Goal: Transaction & Acquisition: Purchase product/service

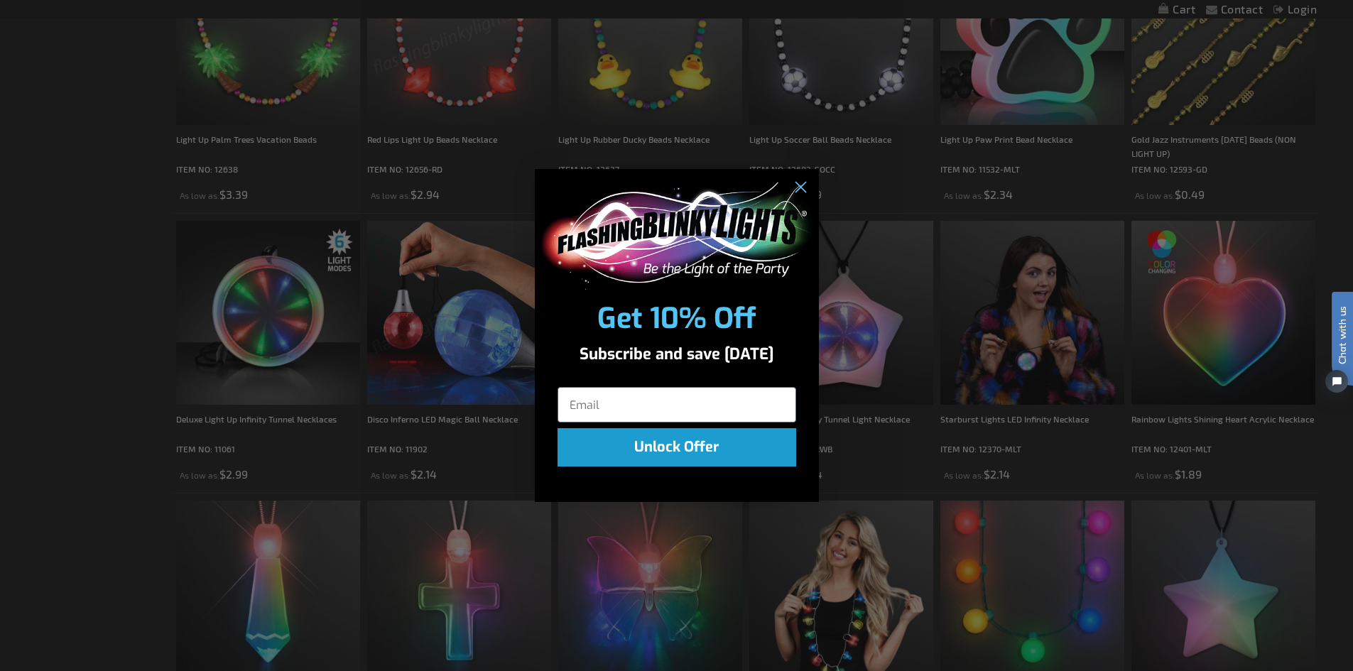
scroll to position [780, 0]
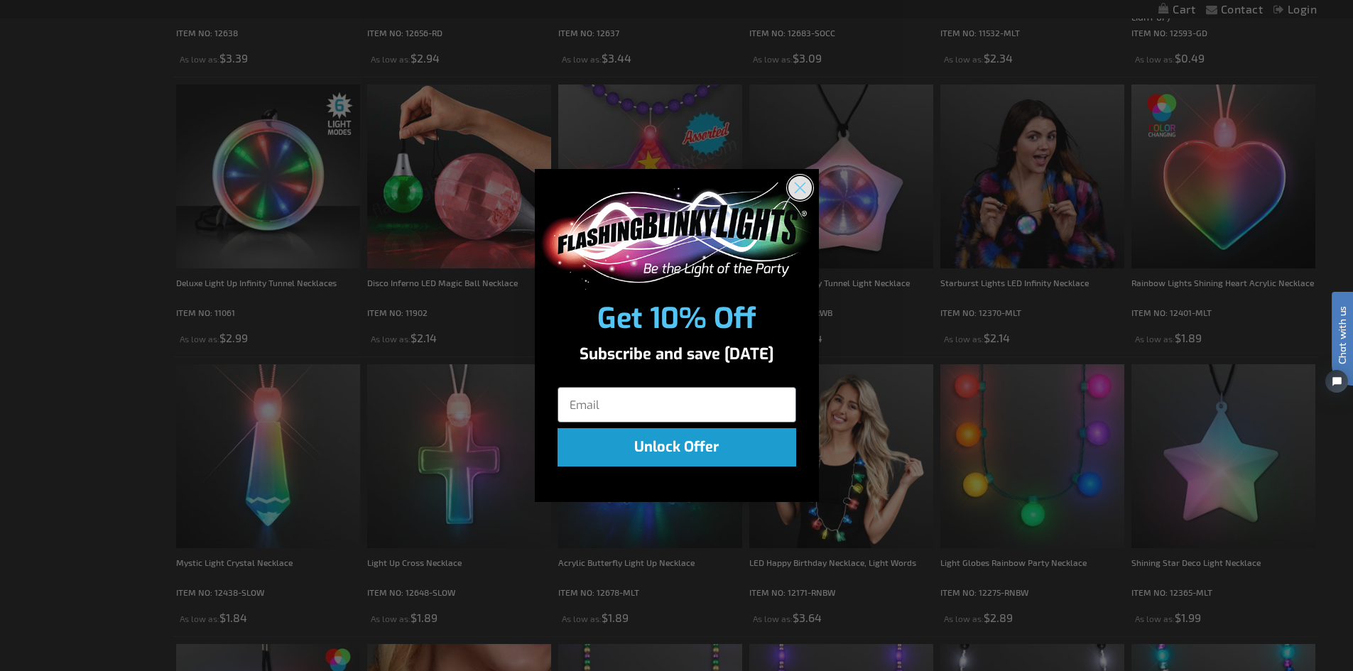
click at [801, 182] on circle "Close dialog" at bounding box center [798, 187] width 23 height 23
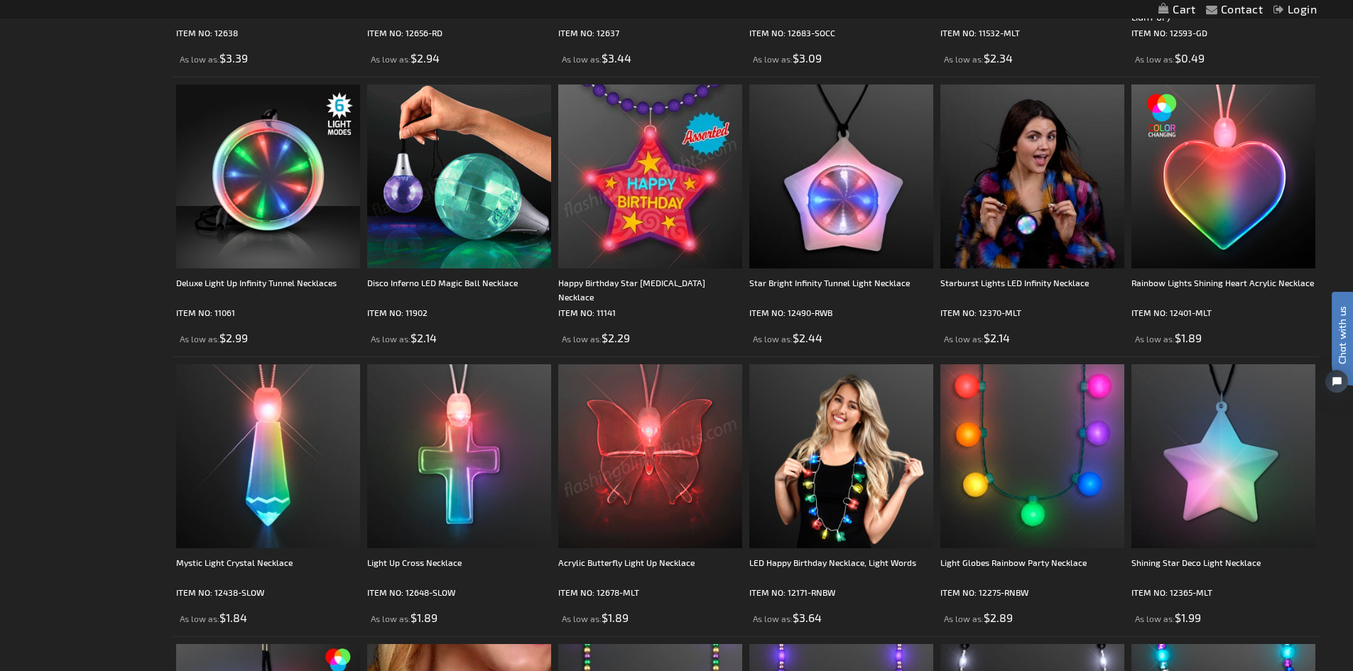
scroll to position [851, 0]
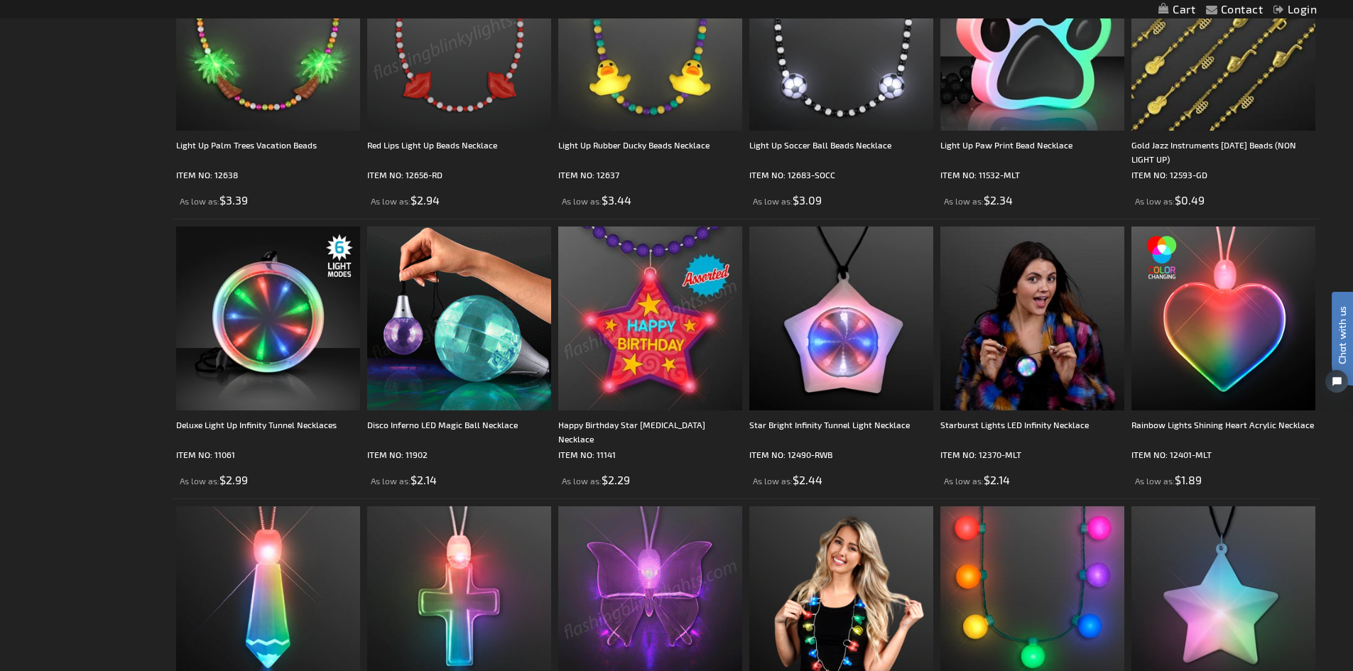
click at [695, 315] on img at bounding box center [650, 318] width 184 height 184
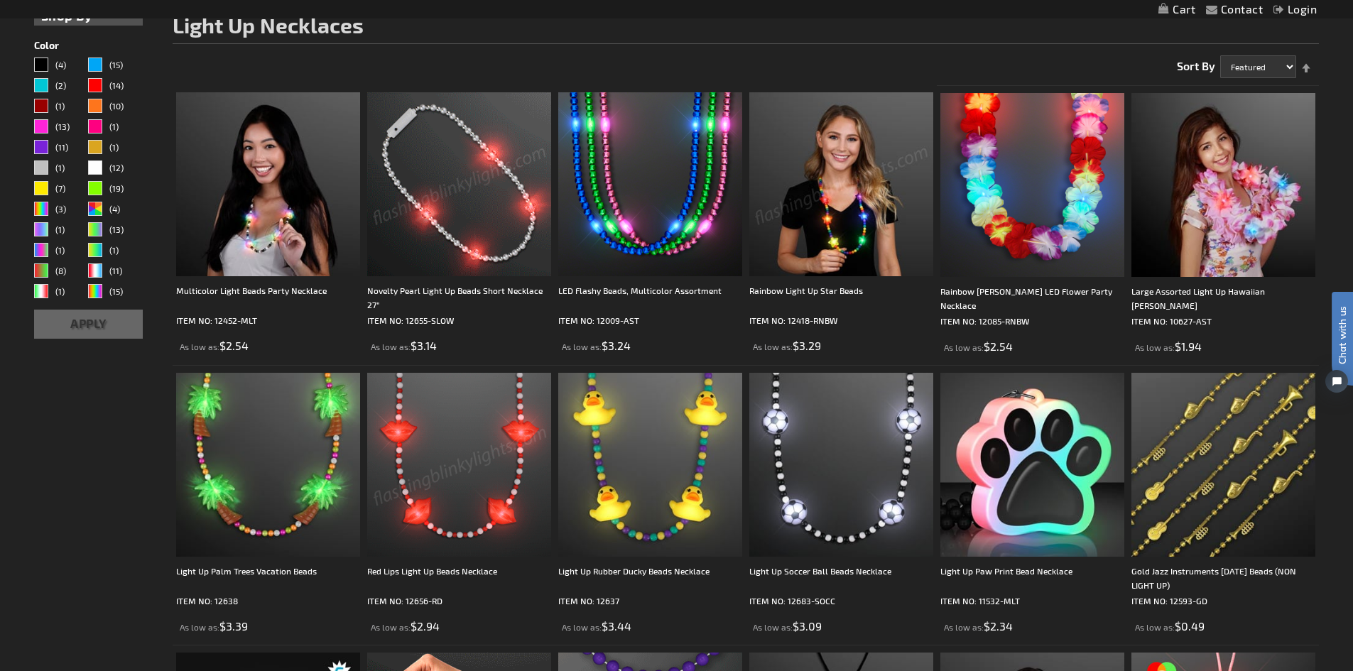
scroll to position [0, 0]
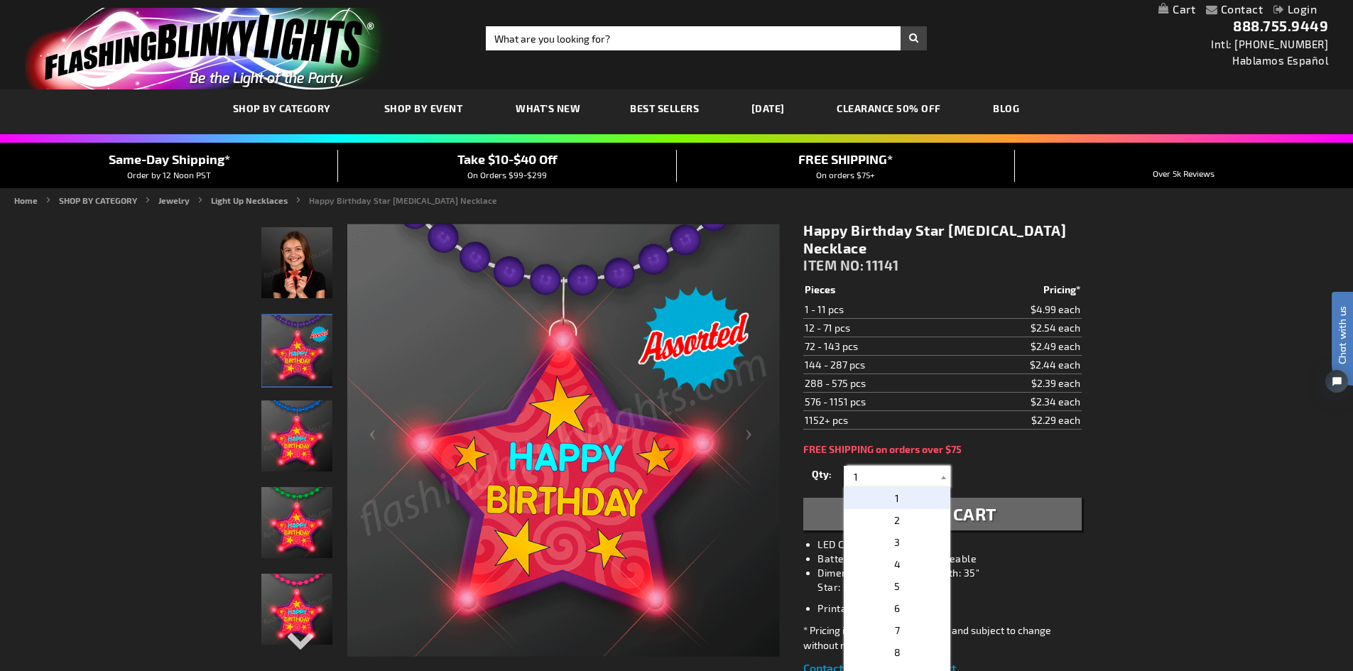
click at [851, 466] on input "1" at bounding box center [898, 476] width 103 height 21
type input "71"
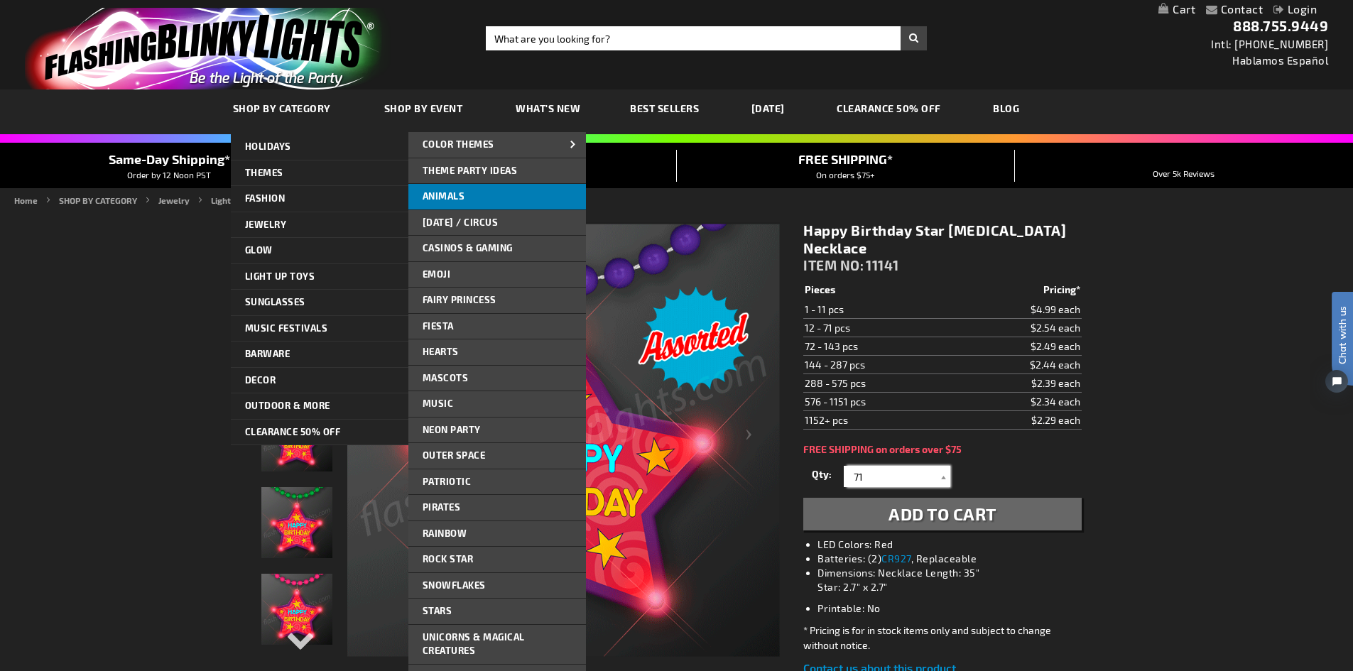
click at [455, 195] on span "Animals" at bounding box center [443, 195] width 43 height 11
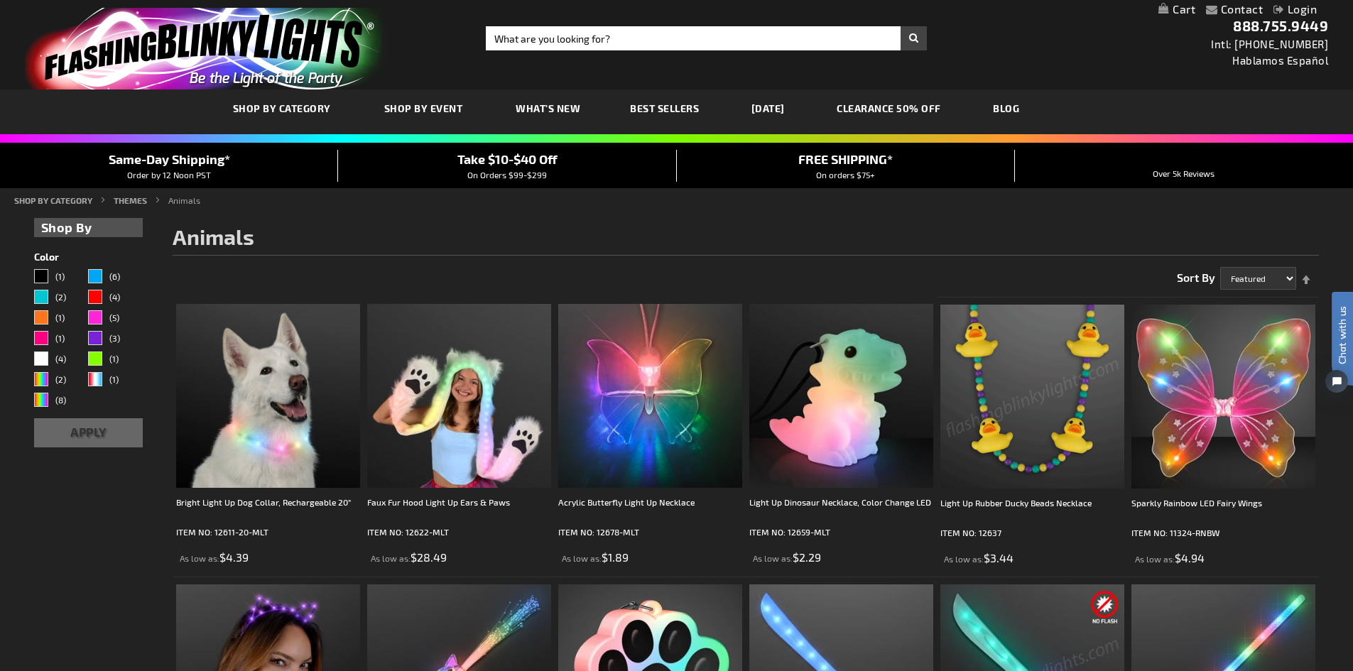
click at [1041, 425] on img at bounding box center [1032, 397] width 184 height 184
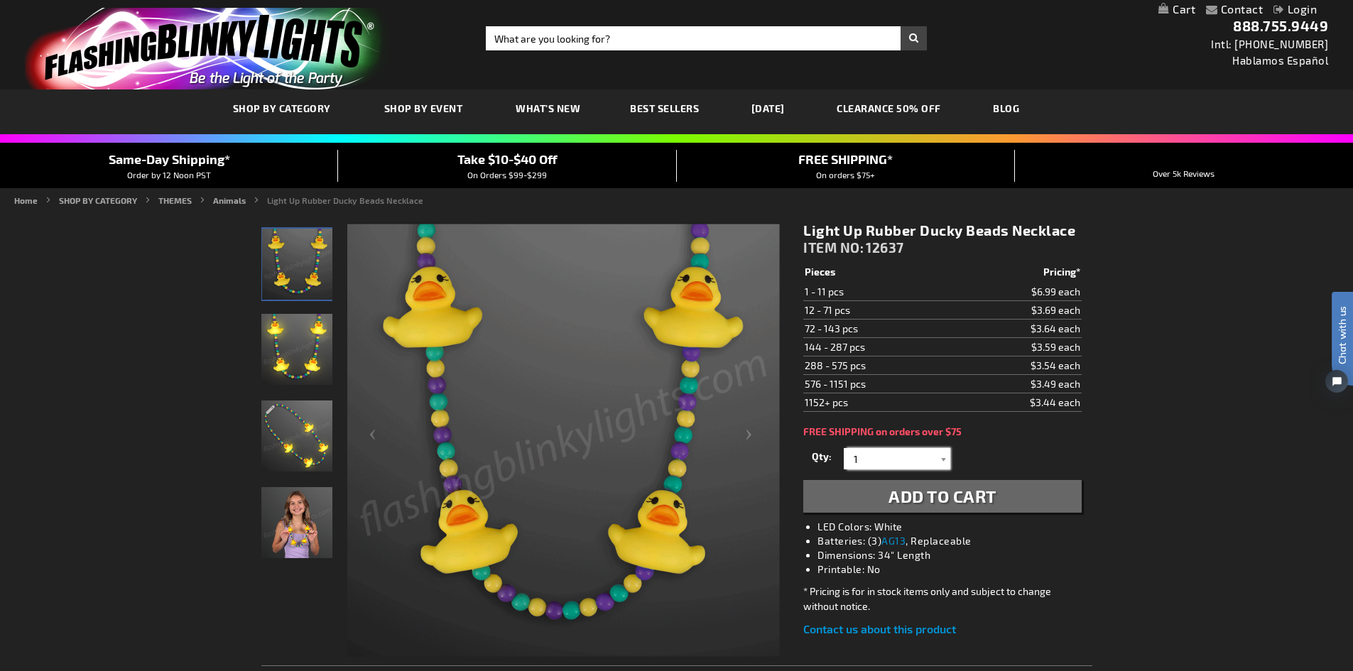
click at [847, 453] on input "1" at bounding box center [898, 458] width 103 height 21
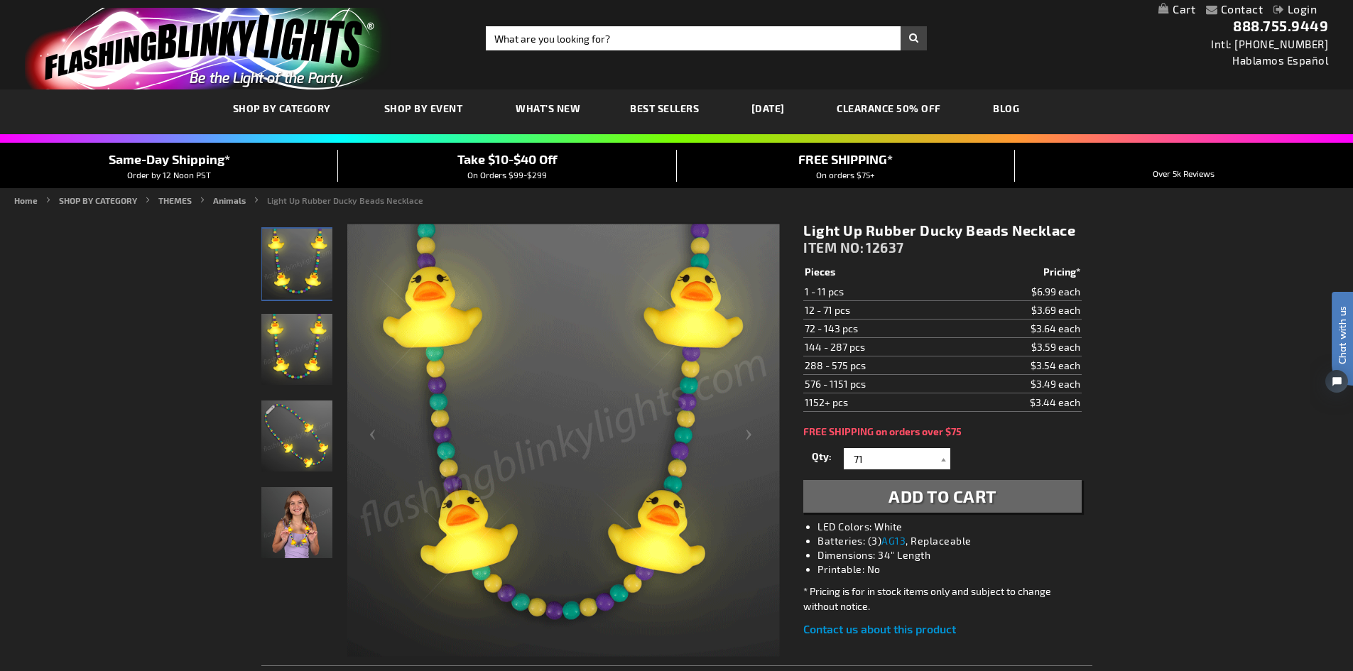
click at [987, 493] on span "Add to Cart" at bounding box center [942, 496] width 108 height 21
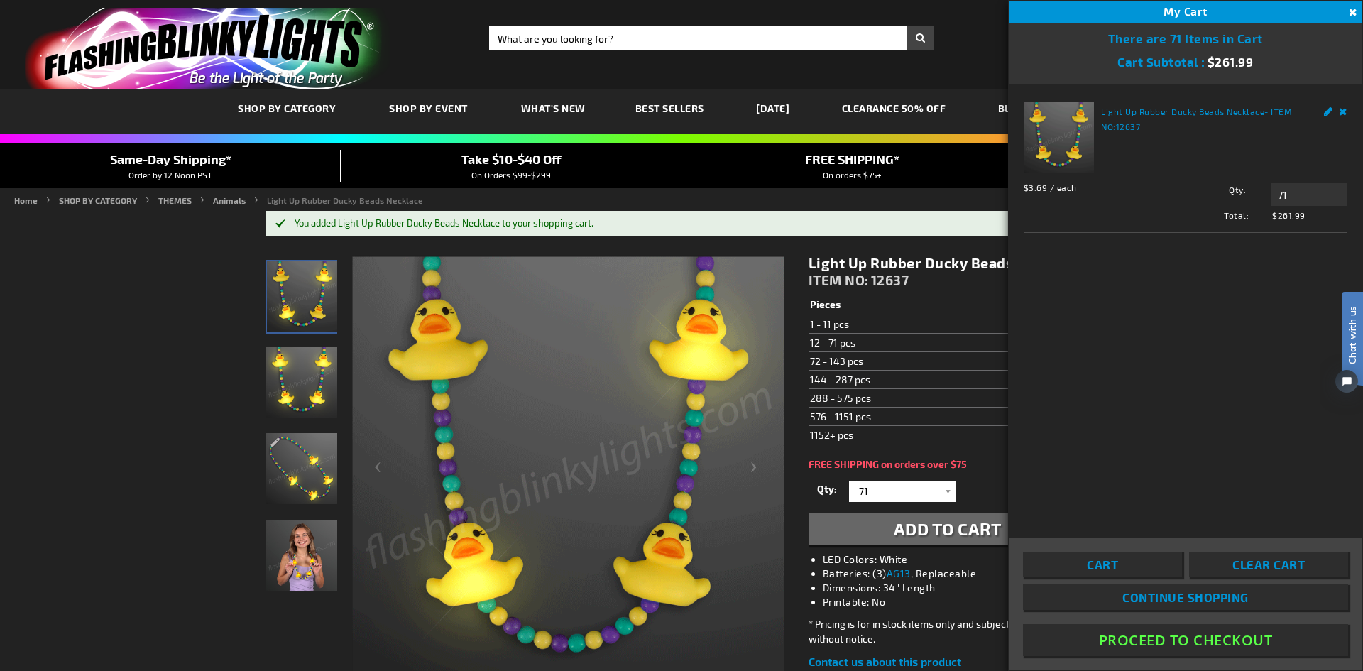
click at [1288, 560] on span "Clear Cart" at bounding box center [1269, 564] width 72 height 14
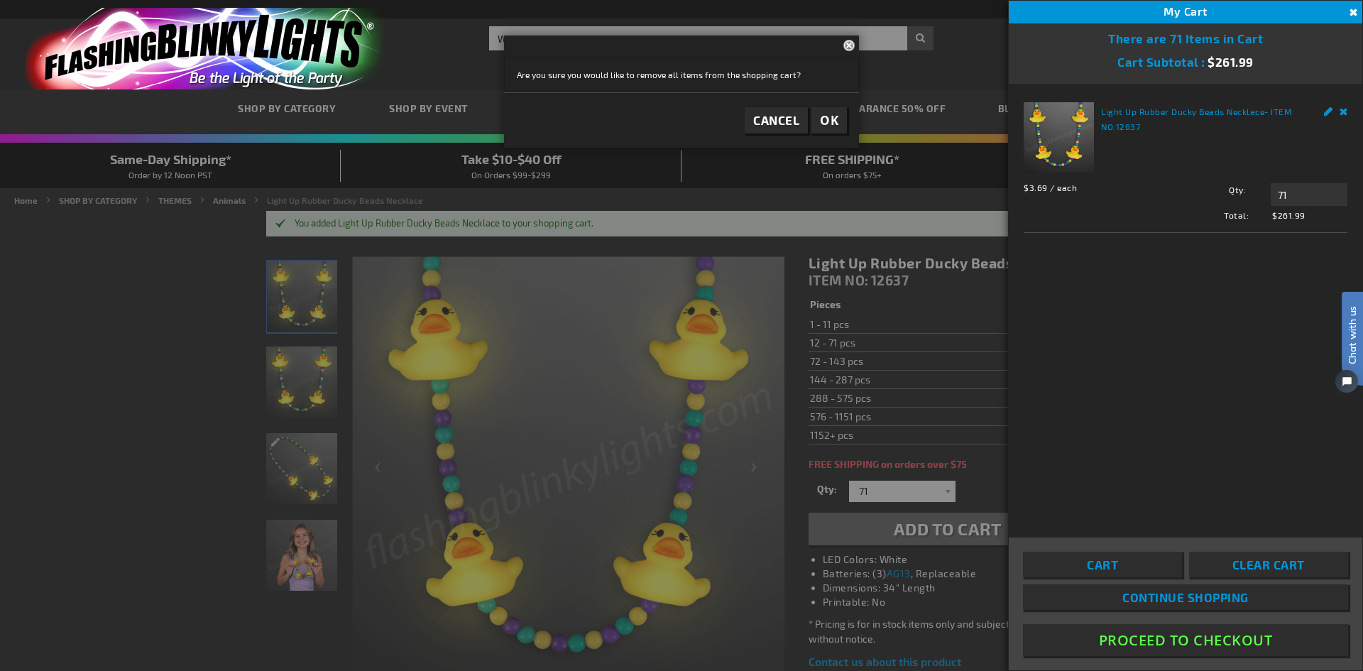
click at [1343, 106] on link "Remove" at bounding box center [1344, 109] width 9 height 15
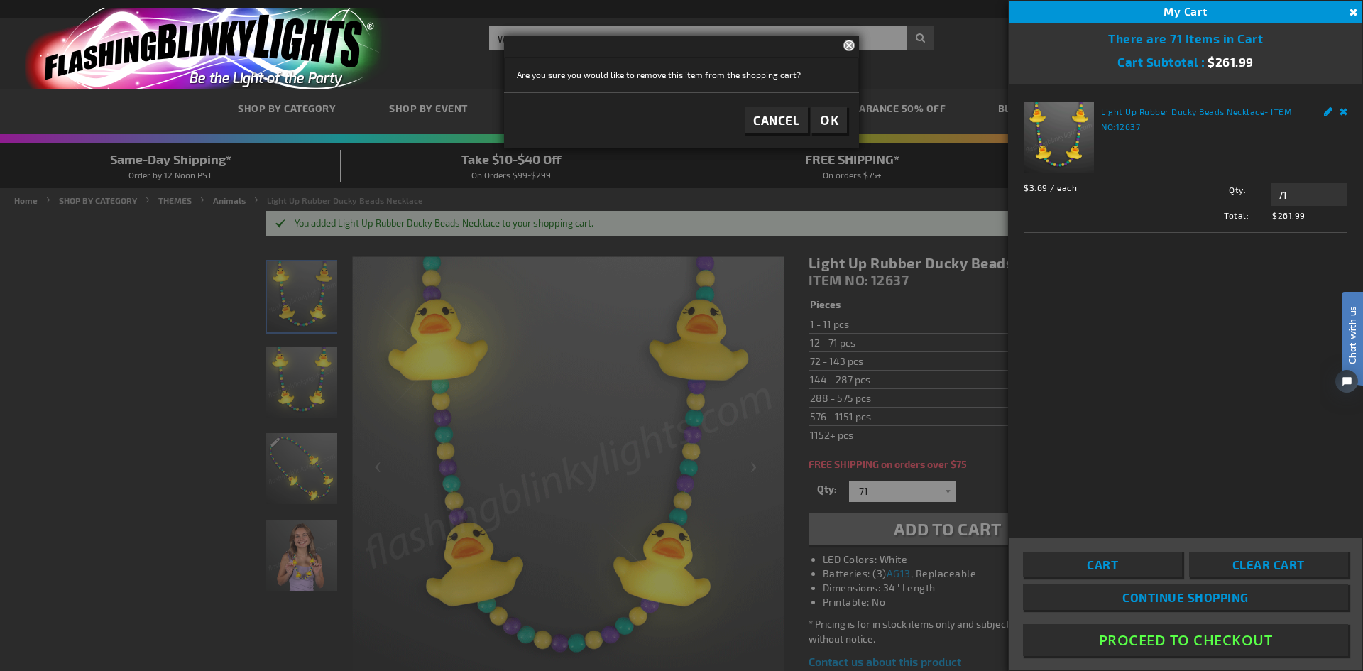
click at [1343, 110] on link "Remove" at bounding box center [1344, 109] width 9 height 15
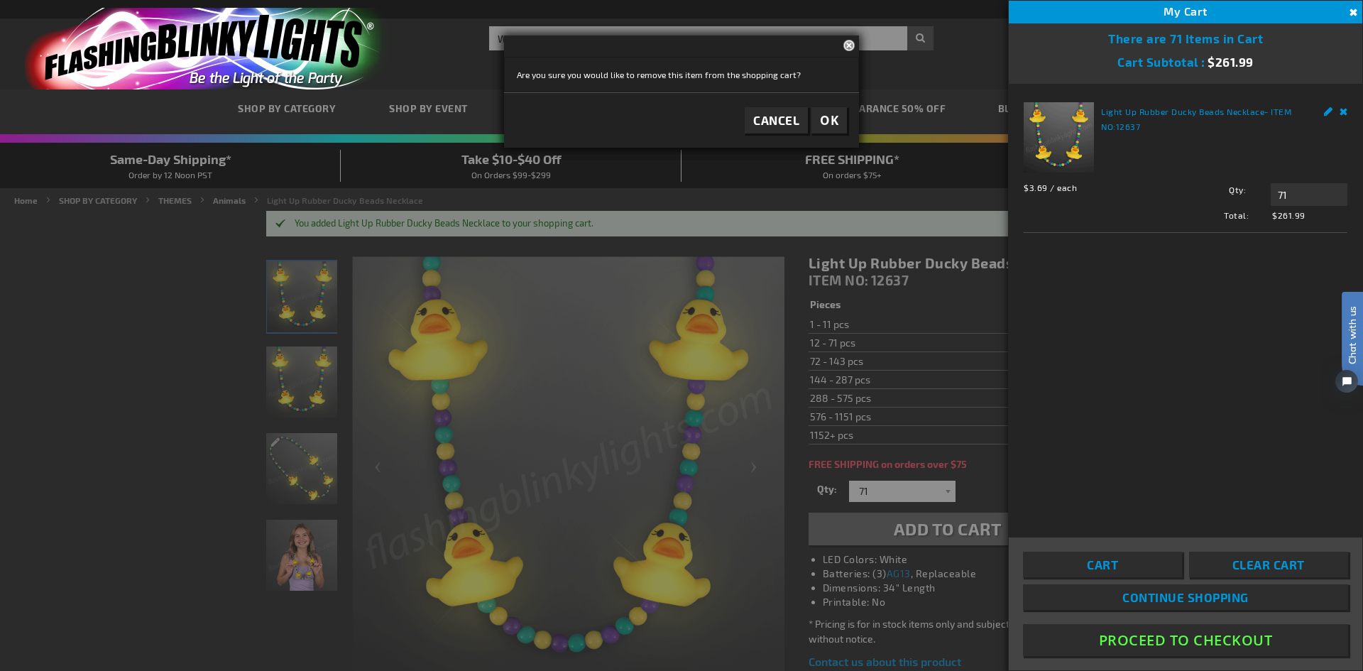
click at [821, 121] on span "OK" at bounding box center [829, 120] width 18 height 16
click at [847, 52] on button "Close" at bounding box center [851, 44] width 16 height 18
click at [851, 47] on button "Close" at bounding box center [851, 44] width 16 height 18
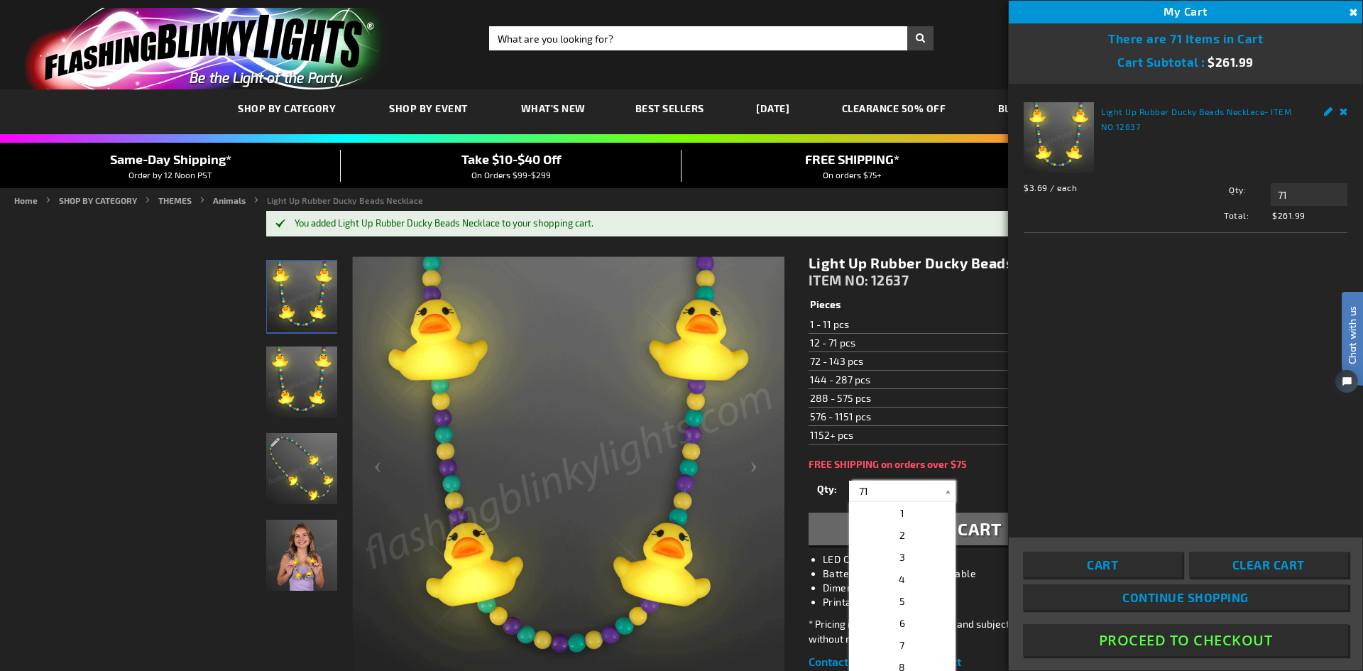
drag, startPoint x: 869, startPoint y: 487, endPoint x: 841, endPoint y: 488, distance: 27.7
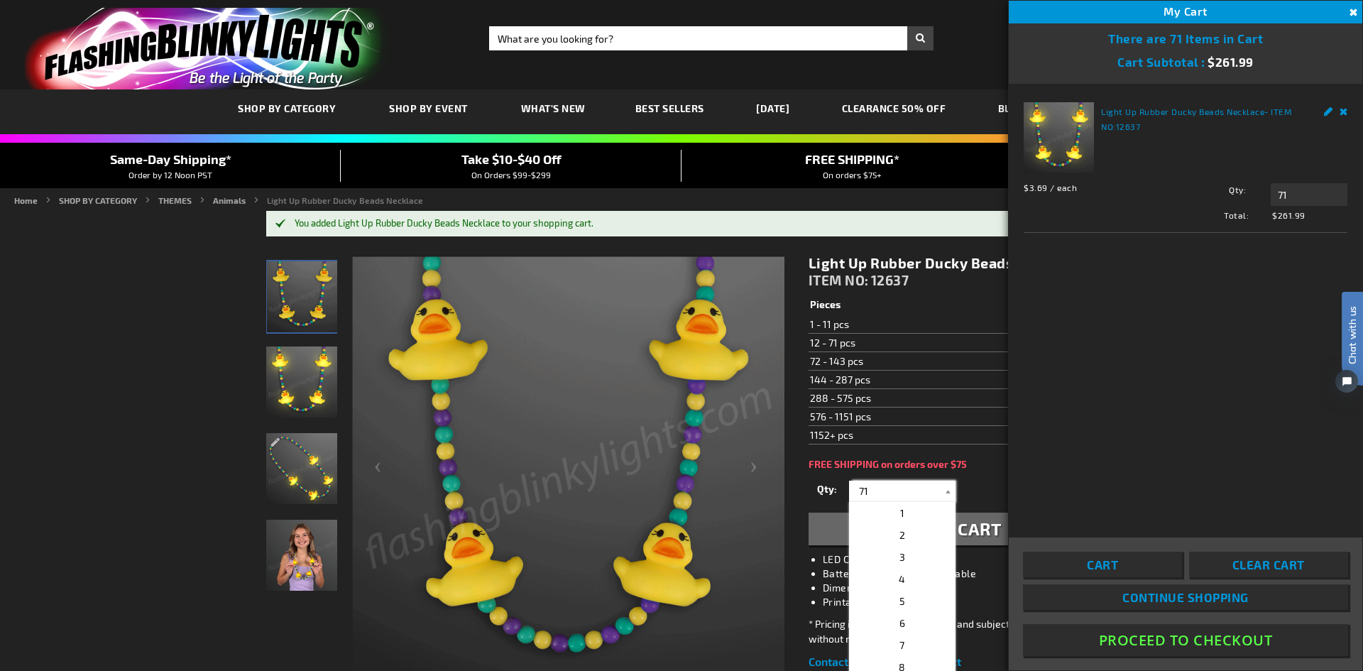
click at [841, 488] on div "Qty 1 2 3 4 5 6 7 8 9 10 11 12 24 36 48 60 72 84 96 108 120 132 144 156 168" at bounding box center [948, 491] width 278 height 28
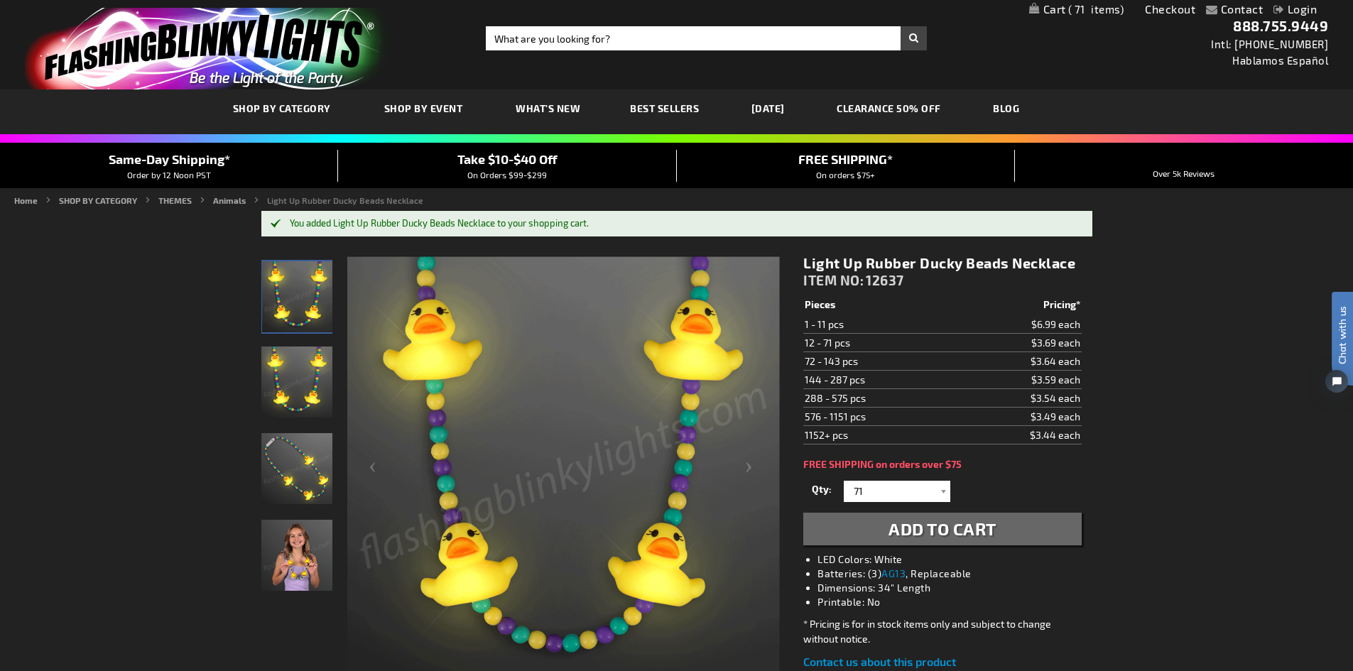
click at [971, 341] on td "$3.69 each" at bounding box center [1018, 342] width 126 height 18
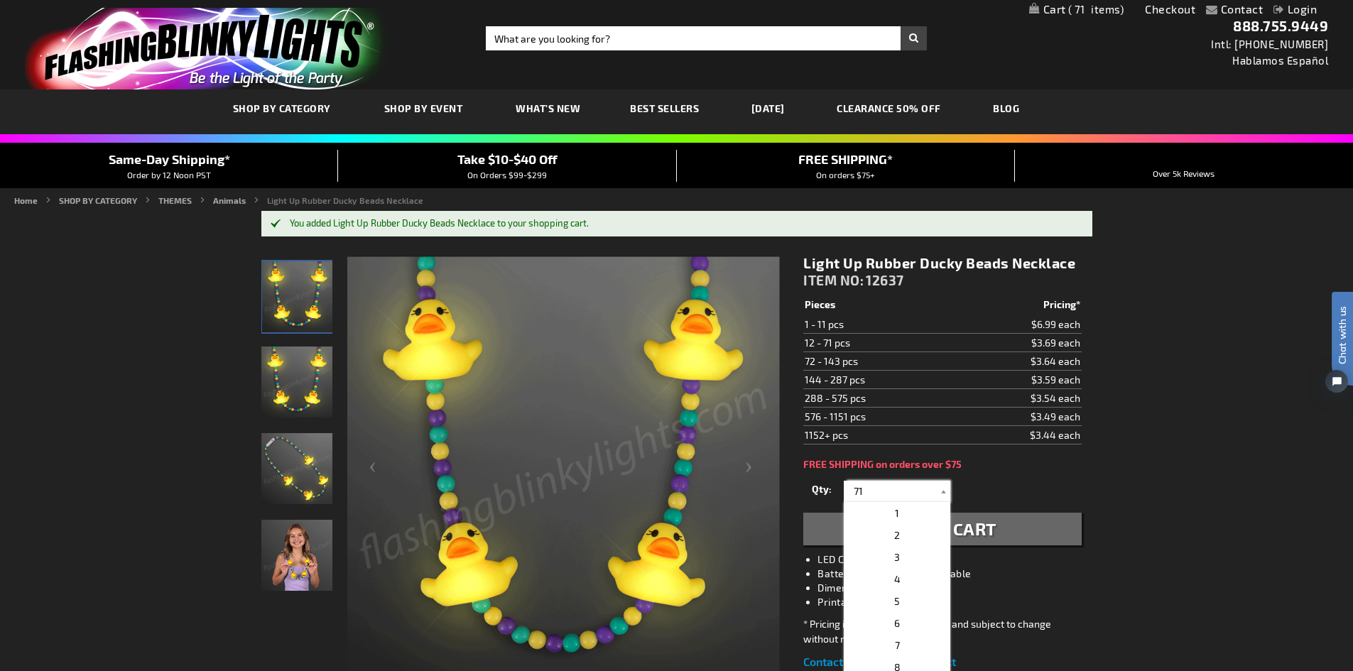
drag, startPoint x: 878, startPoint y: 488, endPoint x: 843, endPoint y: 489, distance: 34.1
click at [843, 489] on div "1 2 3 4 5 6 7 8 9 10 11 12 24 36 48 60 72 84 96 108 120 1" at bounding box center [896, 491] width 106 height 21
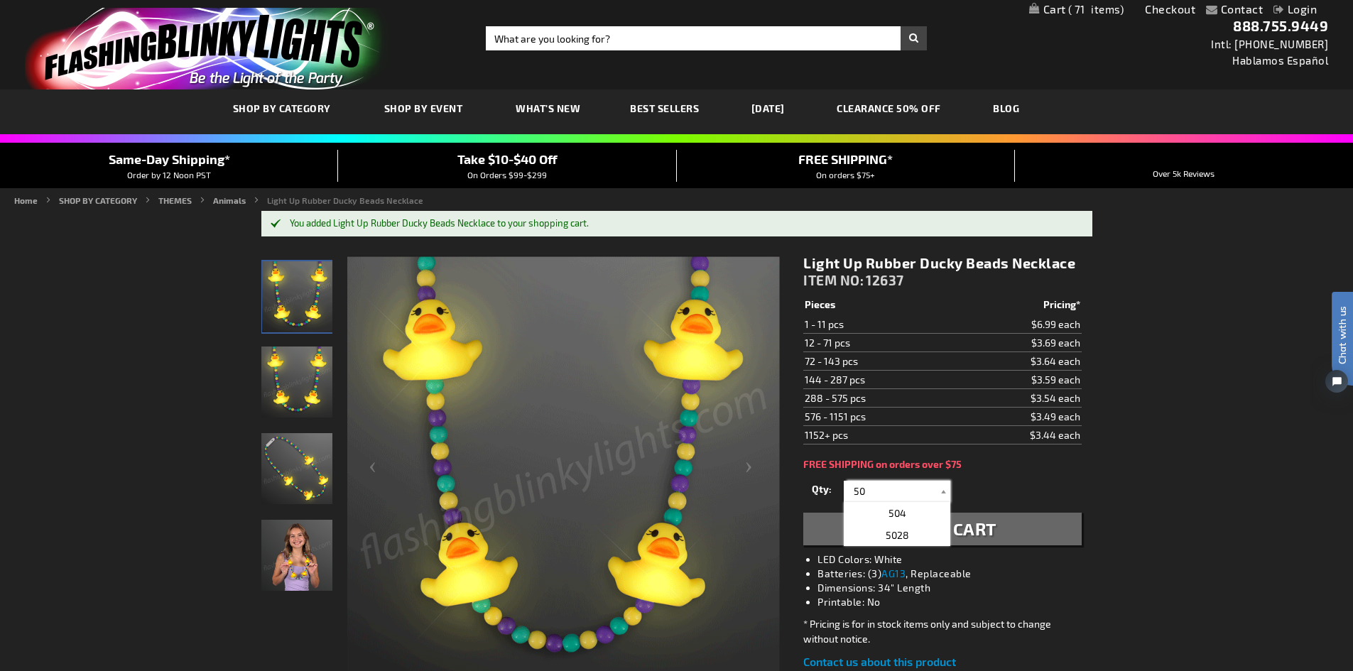
click at [897, 488] on input "50" at bounding box center [898, 491] width 103 height 21
click at [1025, 485] on div "Qty 1 2 3 4 5 6 7 8 9 10 11 12 24 36 48 60 72 84 96 108 120 132 144 156 168" at bounding box center [942, 491] width 278 height 28
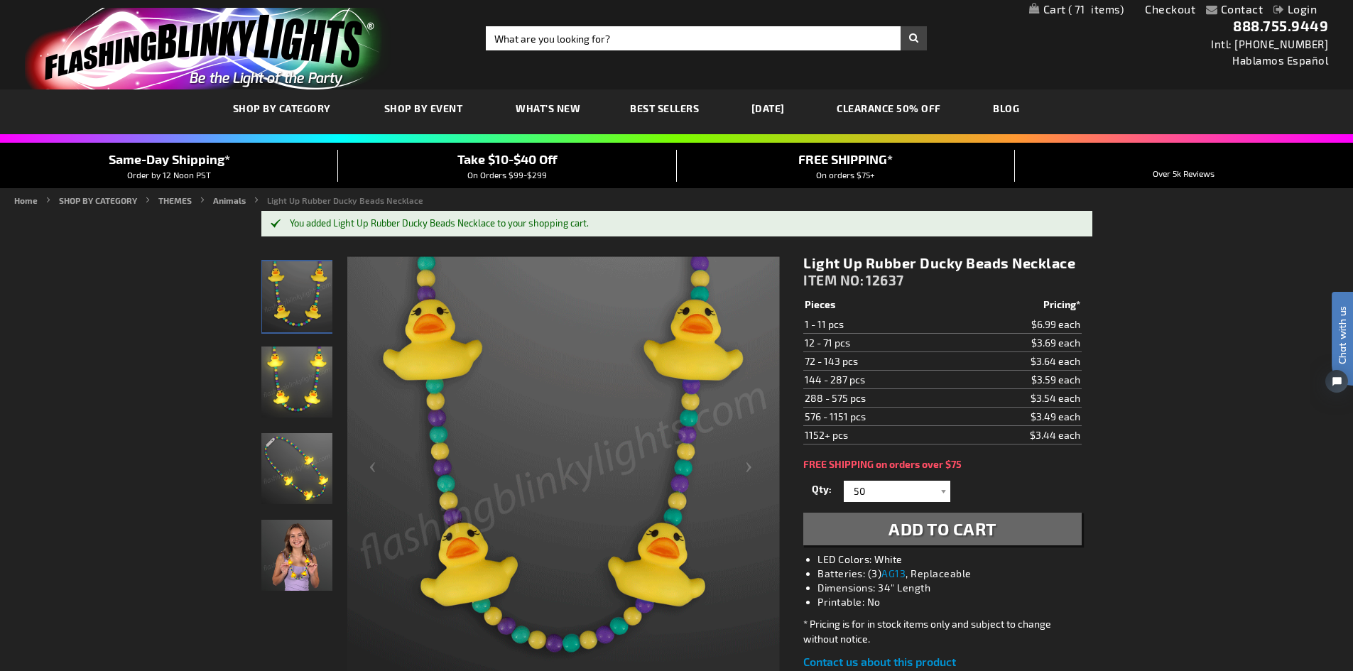
click at [993, 528] on span "Add to Cart" at bounding box center [942, 528] width 108 height 21
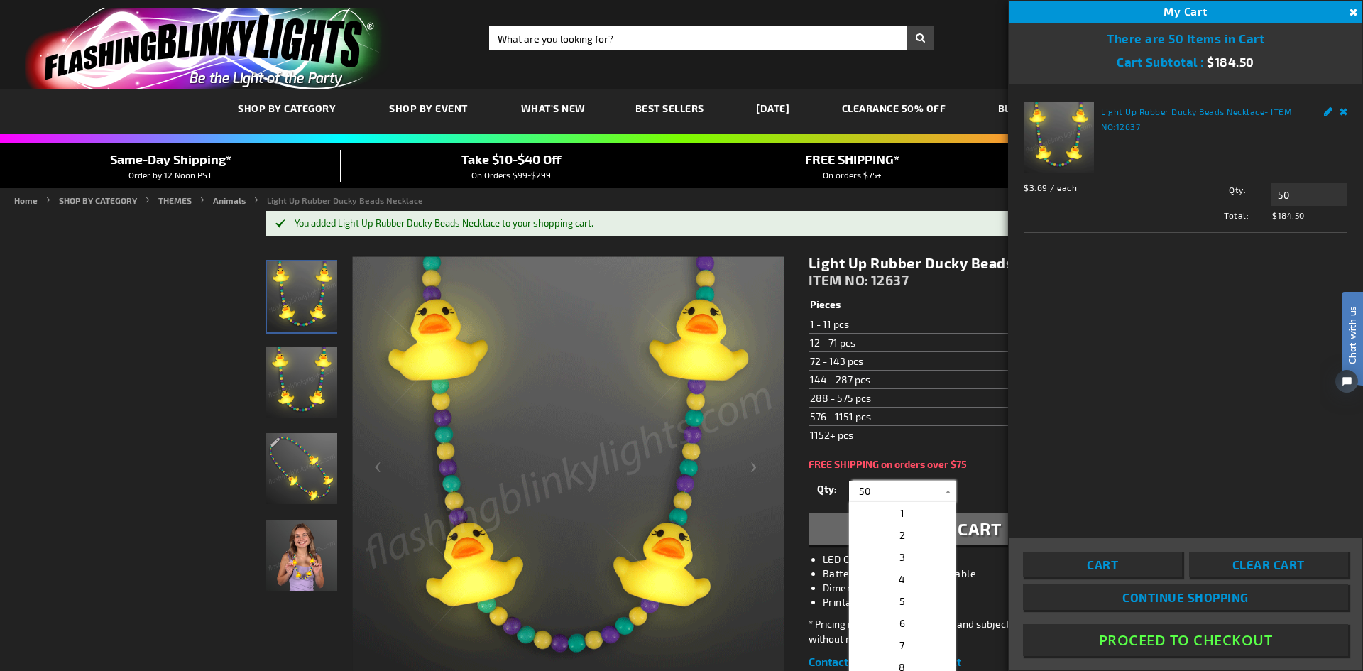
drag, startPoint x: 873, startPoint y: 484, endPoint x: 857, endPoint y: 496, distance: 19.7
click at [857, 496] on input "50" at bounding box center [904, 491] width 103 height 21
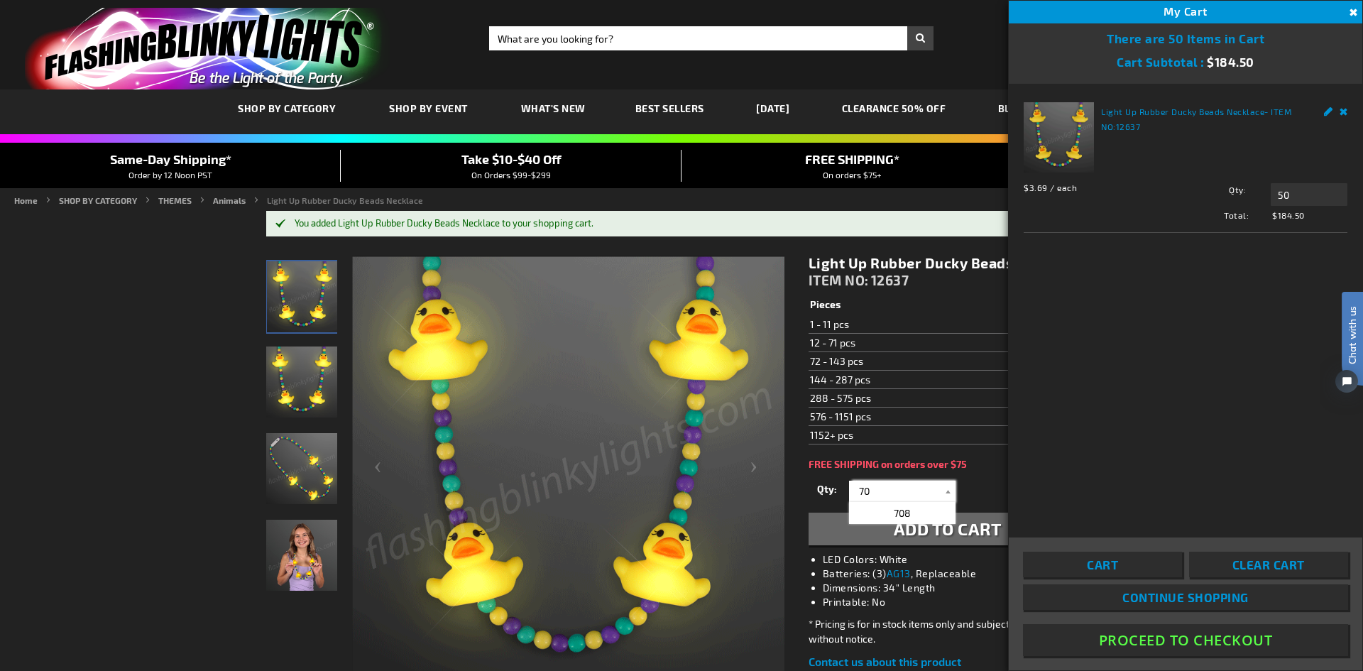
type input "70"
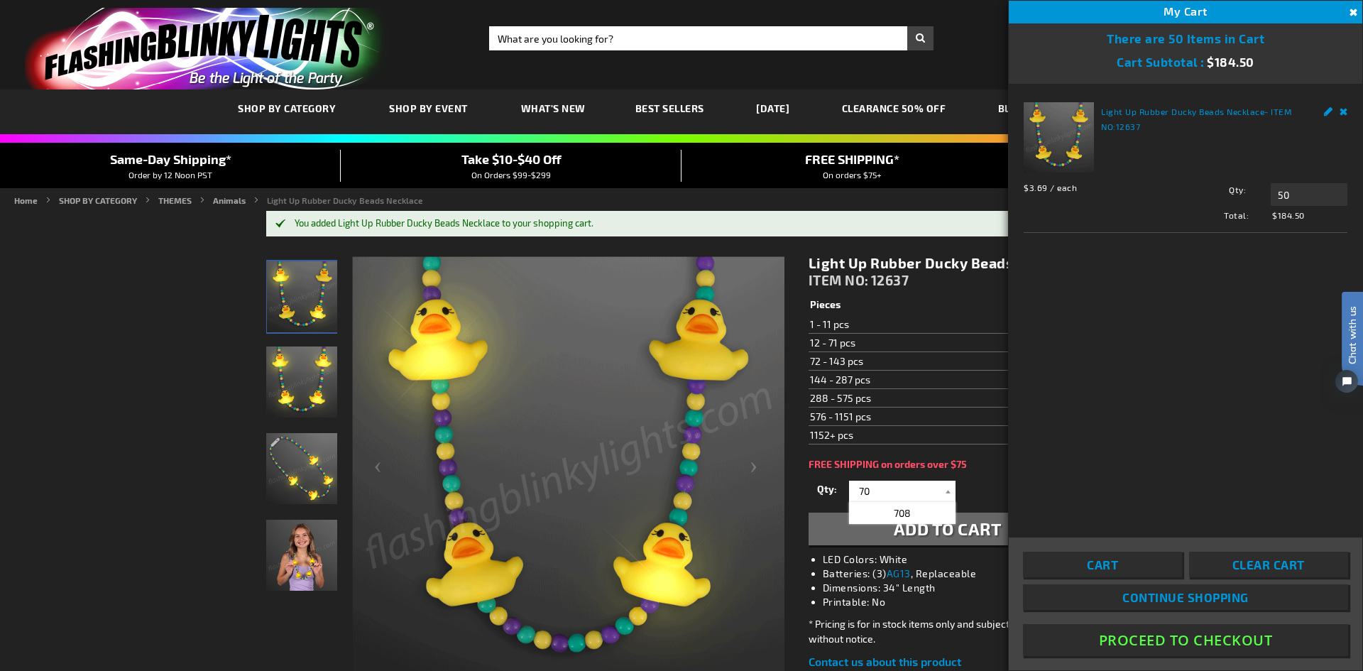
click at [1027, 444] on div "Light Up Rubber Ducky Beads Necklace - ITEM NO: 12637 $3.69 / each Total: $184.…" at bounding box center [1186, 301] width 354 height 435
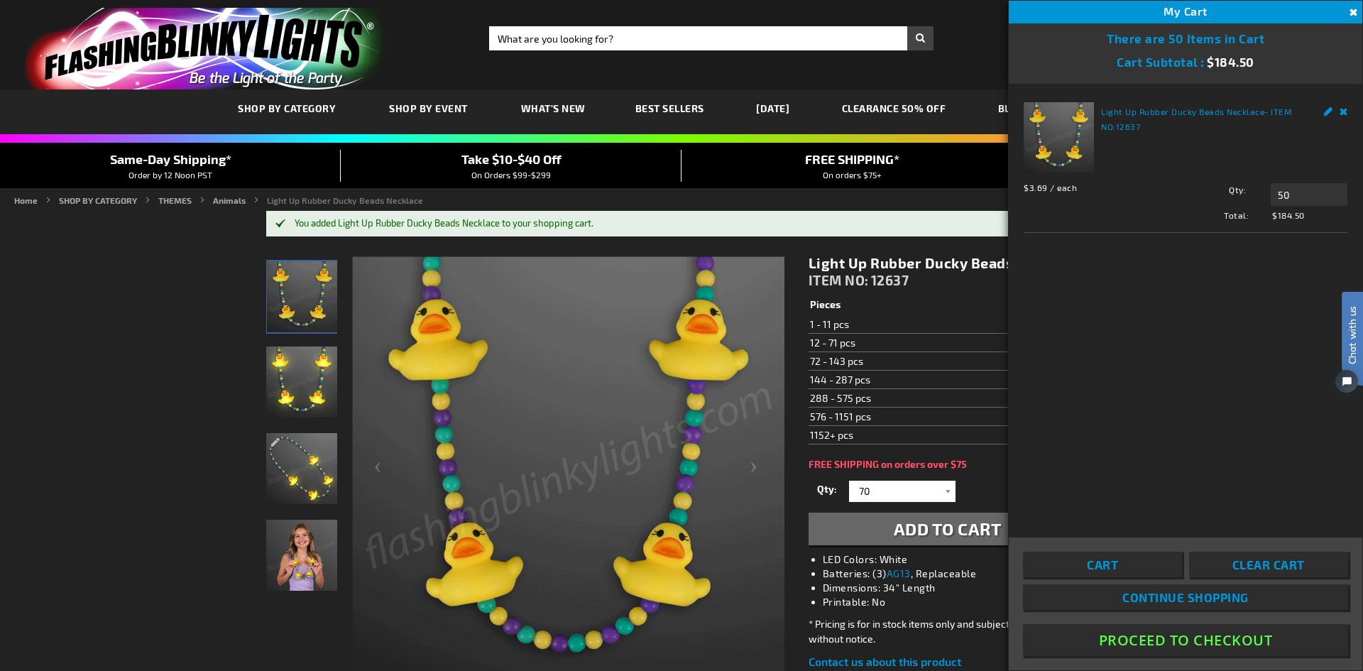
click at [951, 520] on span "Add to Cart" at bounding box center [948, 528] width 108 height 21
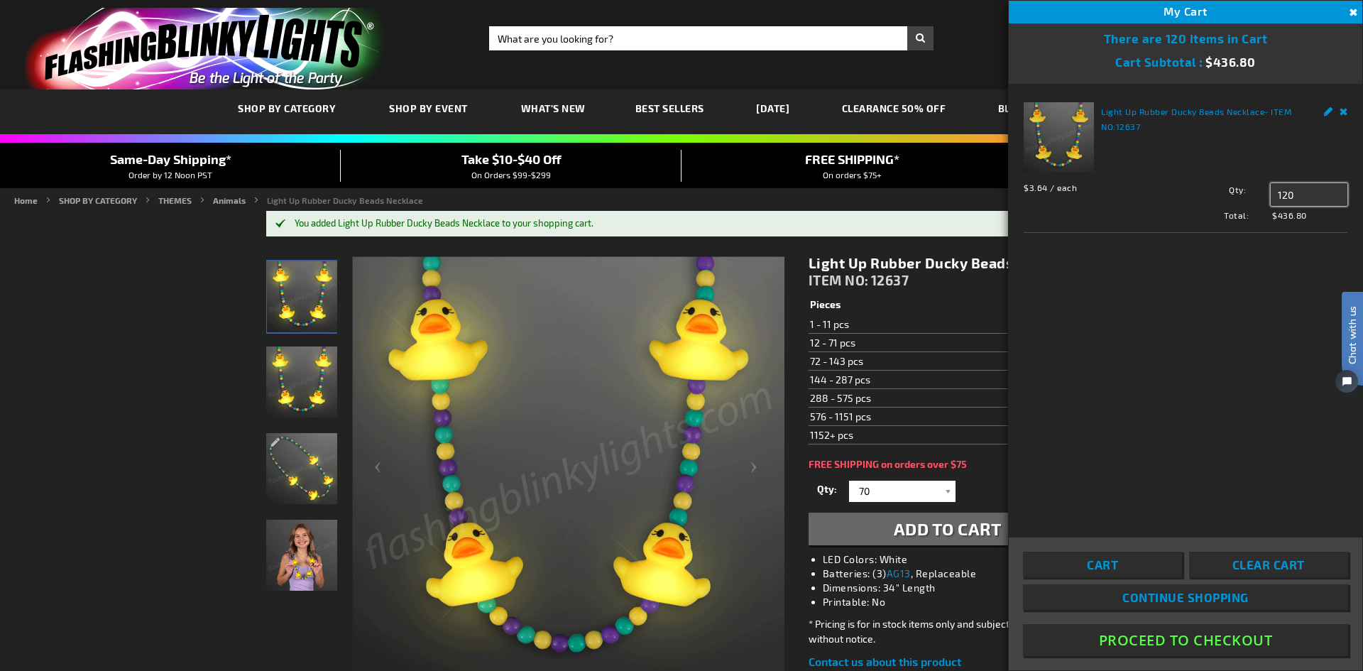
drag, startPoint x: 1299, startPoint y: 190, endPoint x: 1272, endPoint y: 195, distance: 27.3
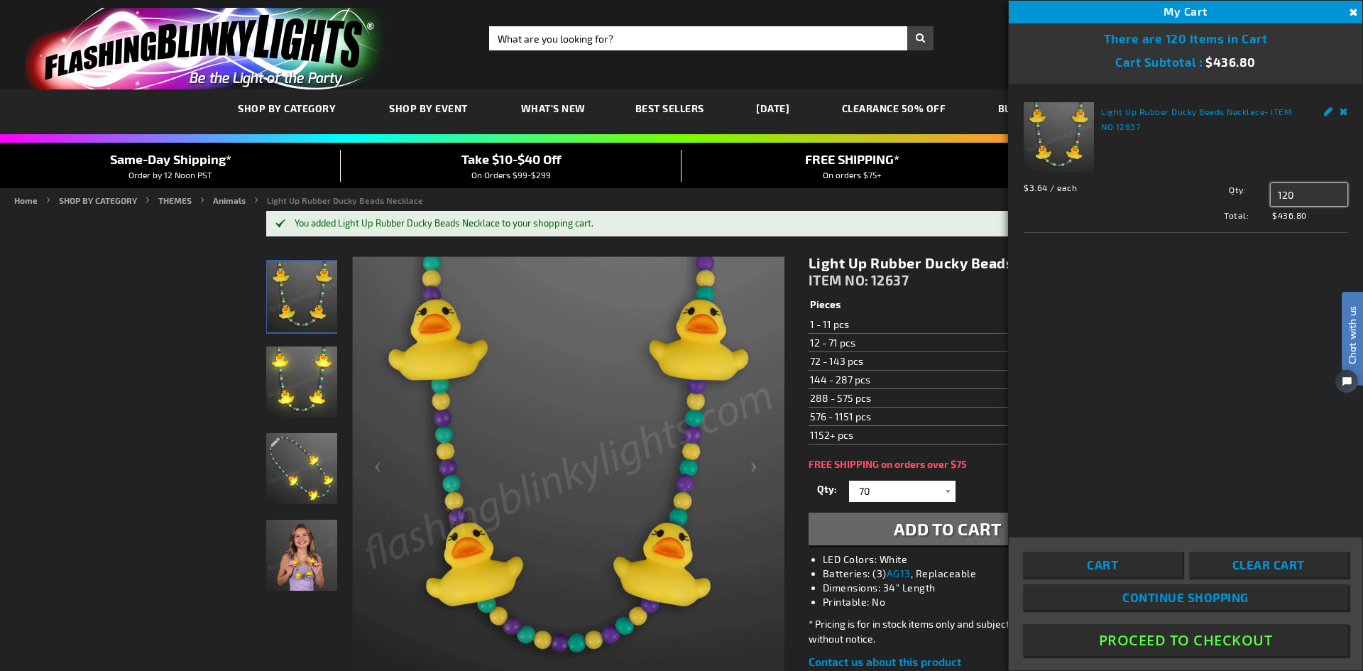
click at [1272, 195] on input "120" at bounding box center [1309, 194] width 77 height 23
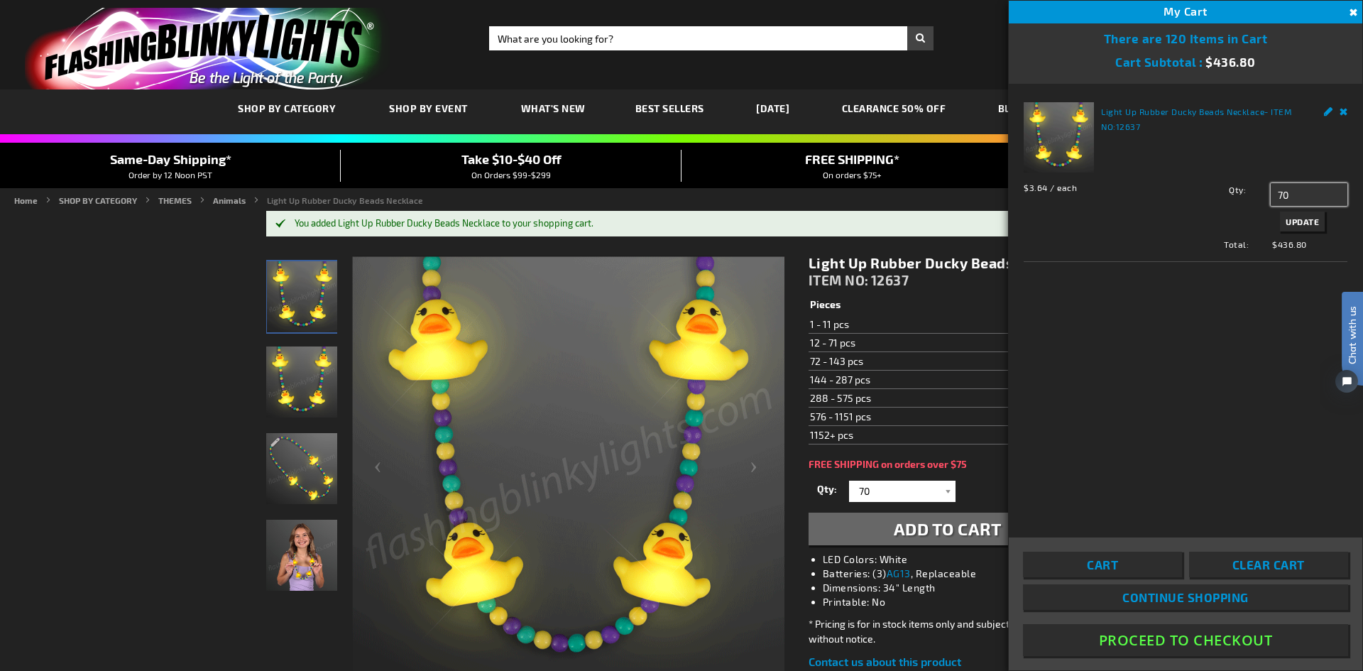
type input "70"
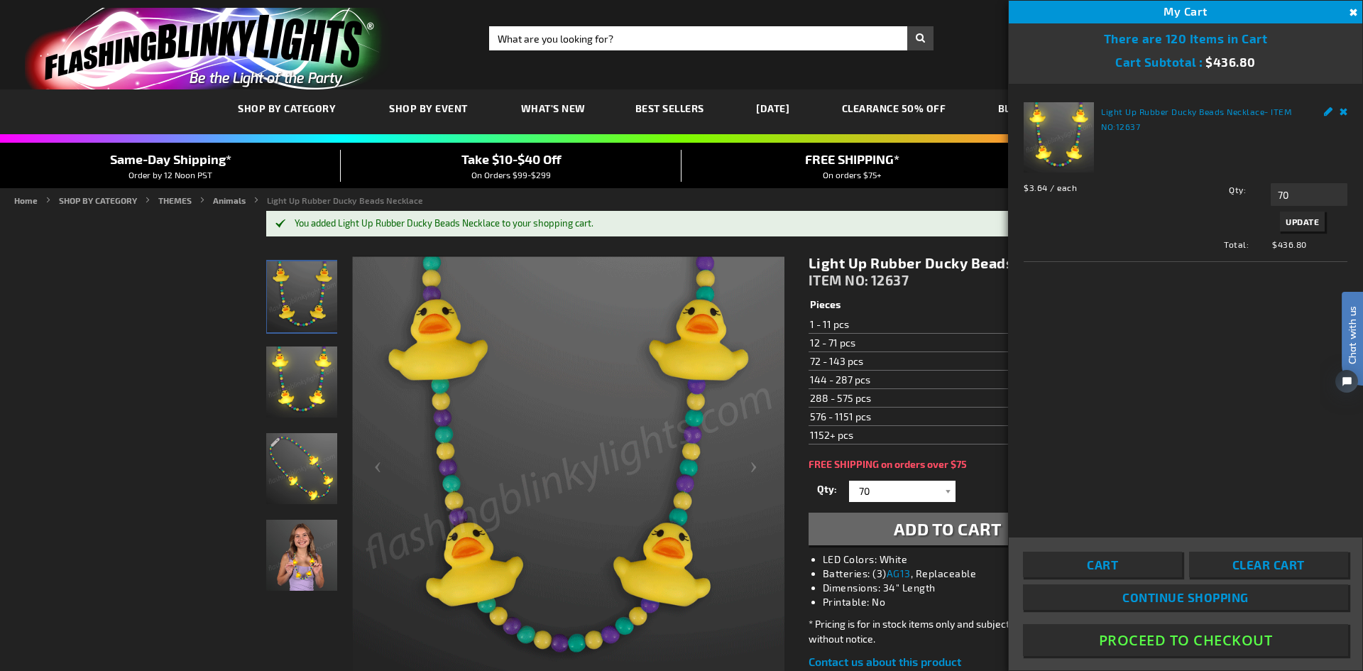
click at [1309, 226] on span "Update" at bounding box center [1302, 222] width 33 height 10
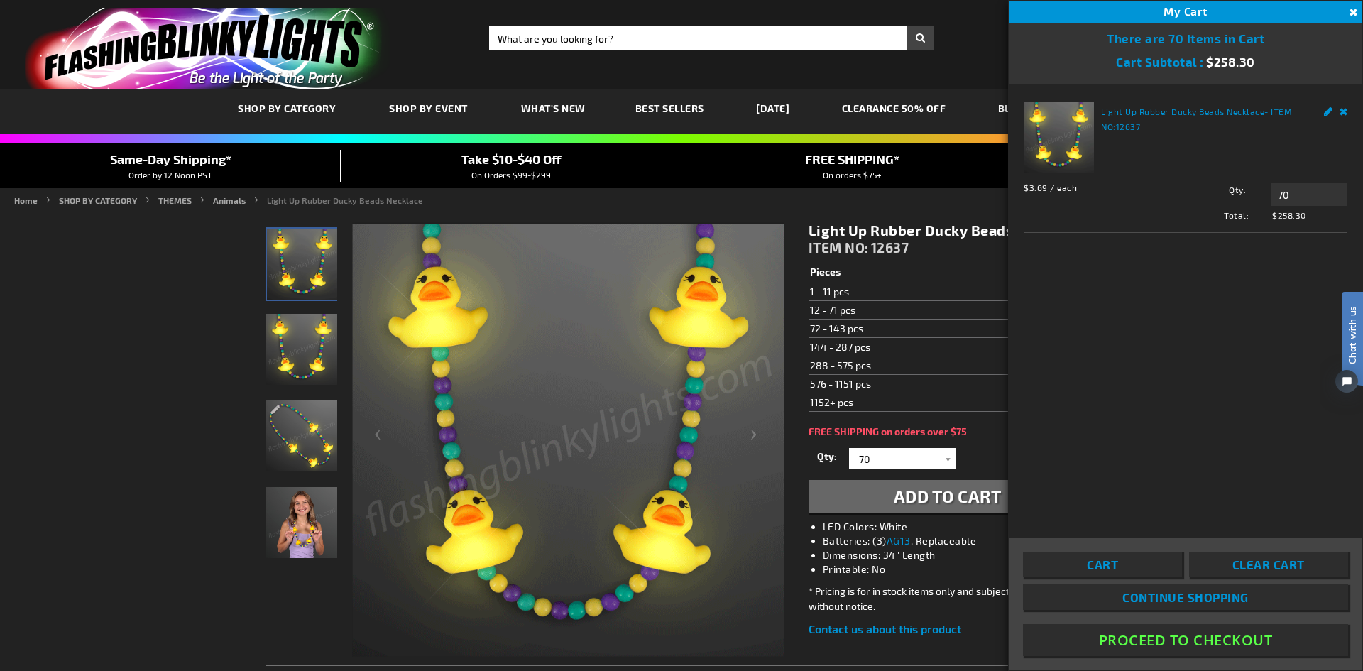
drag, startPoint x: 1290, startPoint y: 218, endPoint x: 1164, endPoint y: 155, distance: 140.3
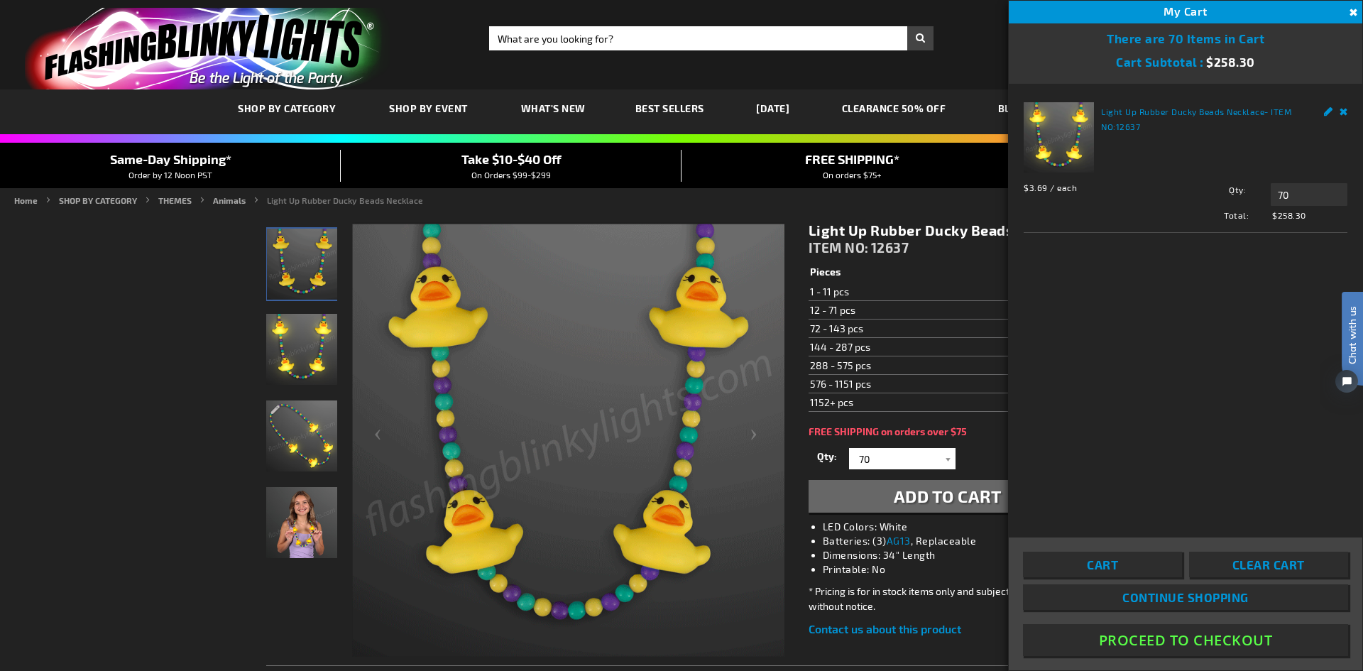
click at [1164, 155] on div "Light Up Rubber Ducky Beads Necklace - ITEM NO: 12637 $3.69 / each Total: $258.…" at bounding box center [1186, 161] width 324 height 119
click at [1295, 196] on input "70" at bounding box center [1309, 194] width 77 height 23
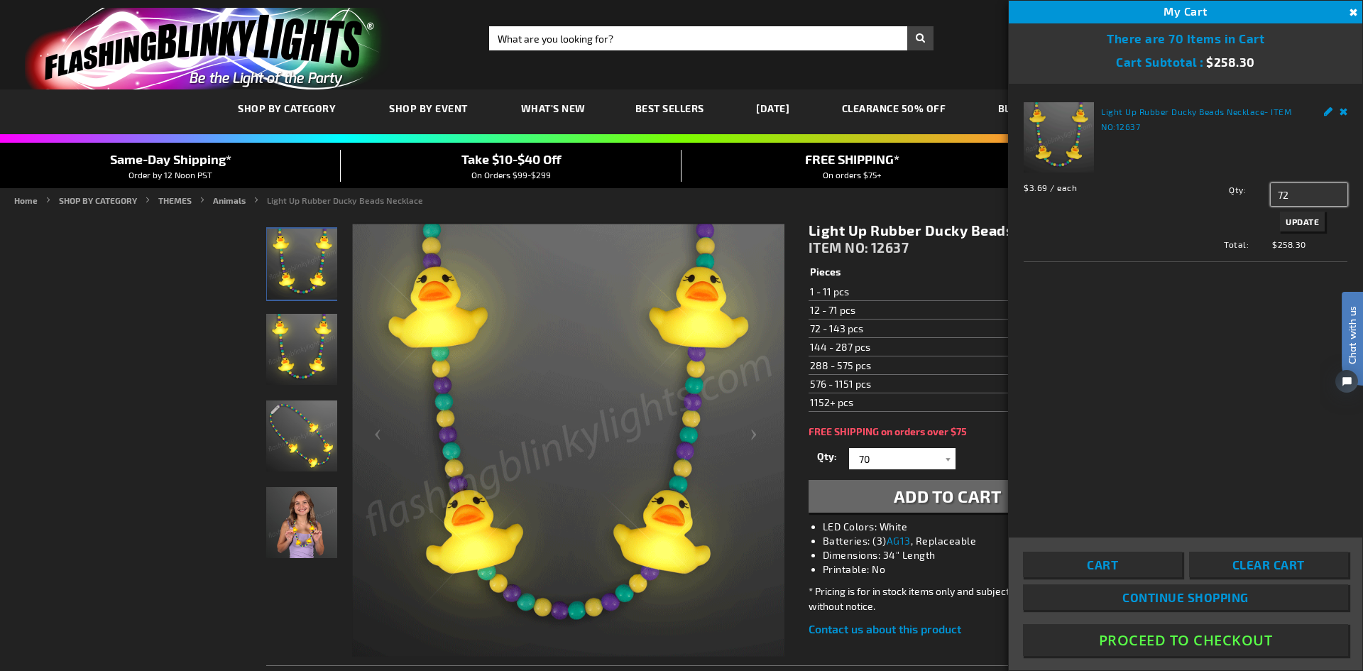
type input "72"
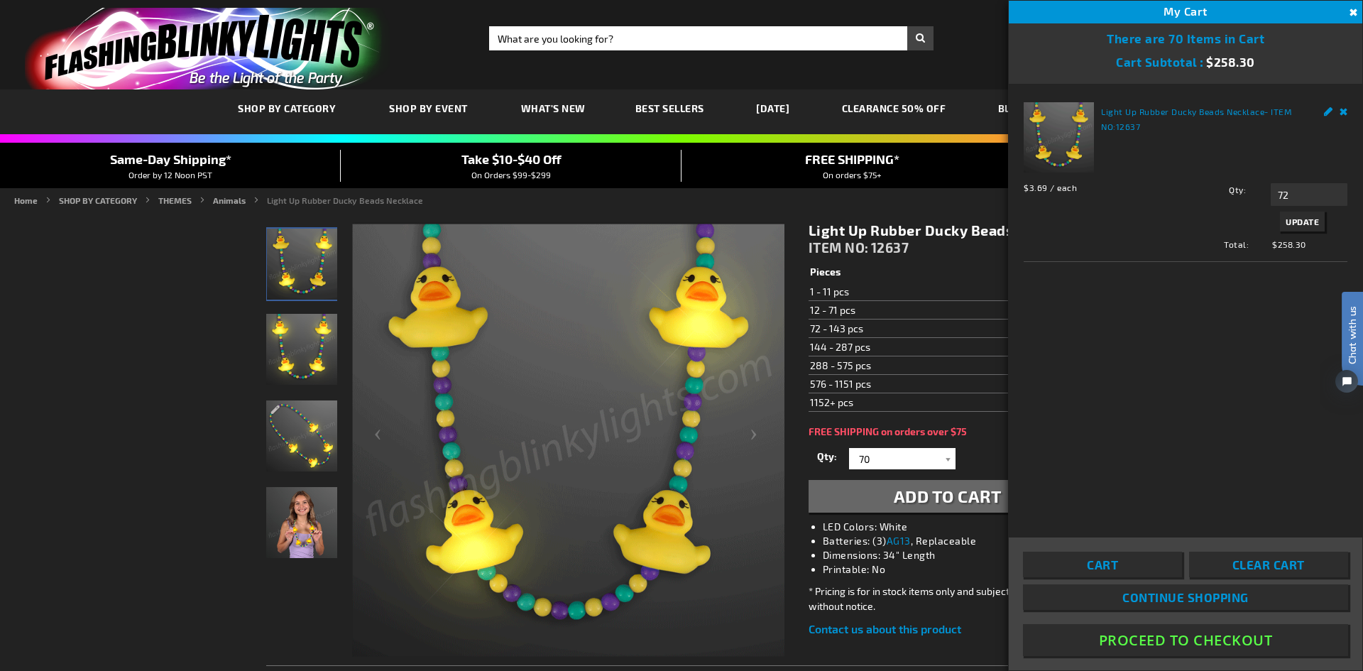
click at [1300, 216] on button "Update" at bounding box center [1302, 222] width 45 height 20
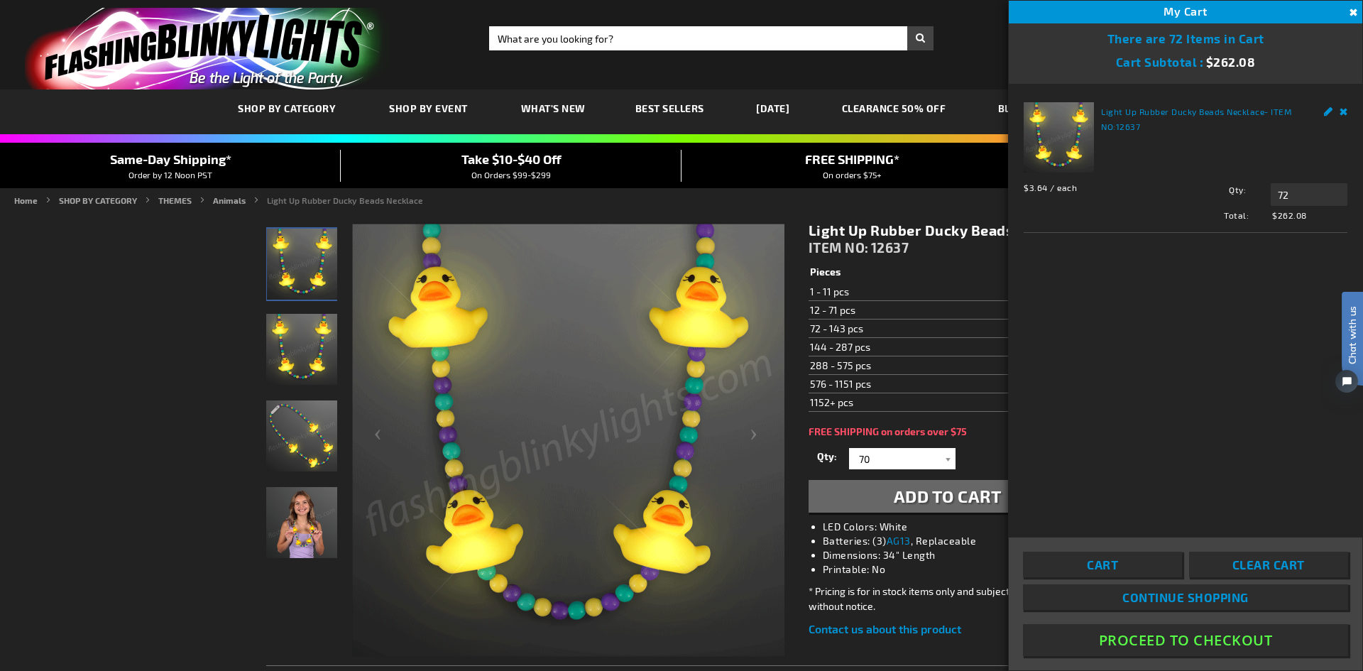
click at [1352, 9] on button "Close" at bounding box center [1352, 13] width 16 height 16
